Goal: Task Accomplishment & Management: Manage account settings

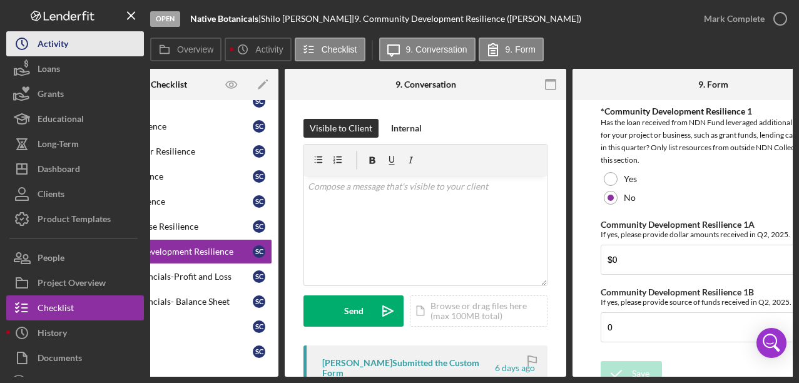
click at [63, 43] on div "Activity" at bounding box center [53, 45] width 31 height 28
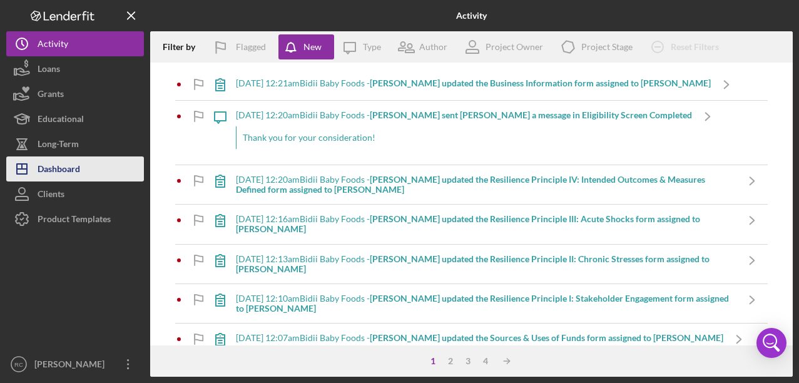
click at [71, 164] on div "Dashboard" at bounding box center [59, 170] width 43 height 28
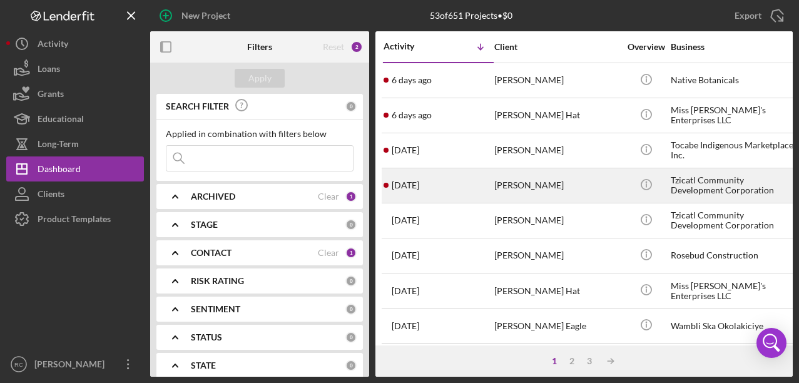
click at [673, 186] on div "Tzicatl Community Development Corporation" at bounding box center [732, 185] width 125 height 33
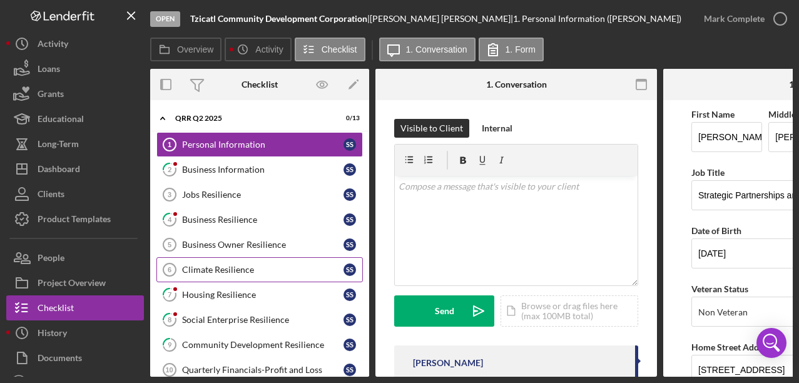
scroll to position [97, 0]
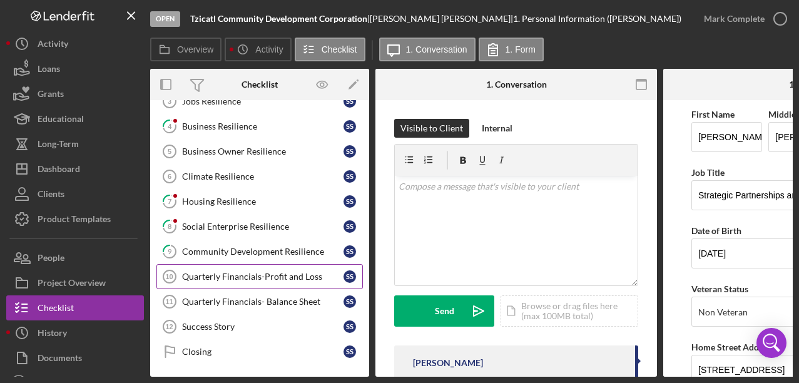
click at [286, 273] on div "Quarterly Financials-Profit and Loss" at bounding box center [262, 276] width 161 height 10
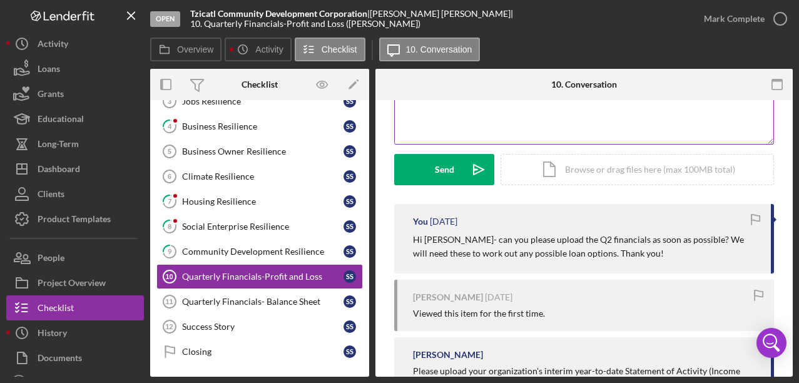
scroll to position [139, 0]
